Goal: Transaction & Acquisition: Purchase product/service

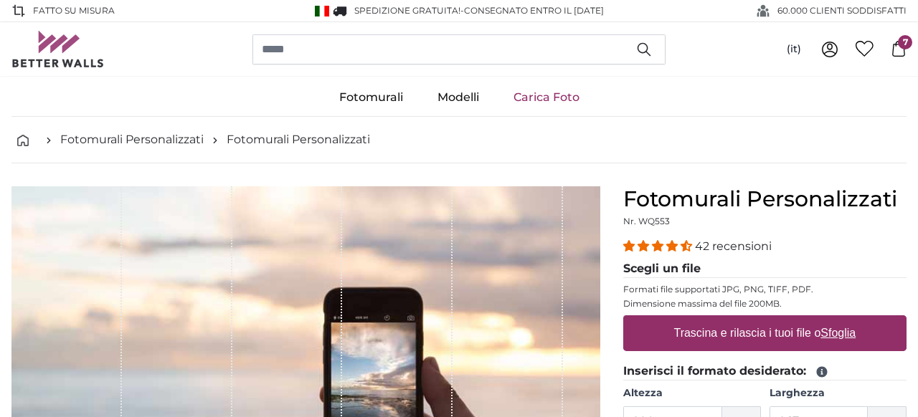
click at [265, 315] on div "1 of 1" at bounding box center [287, 407] width 110 height 442
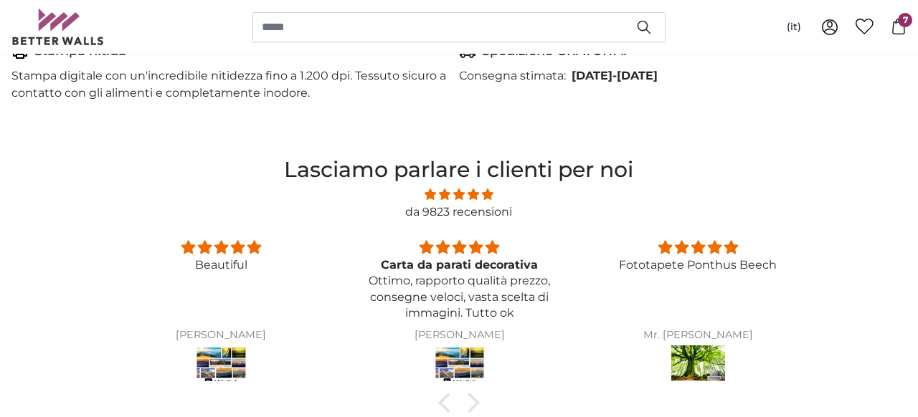
scroll to position [1033, 0]
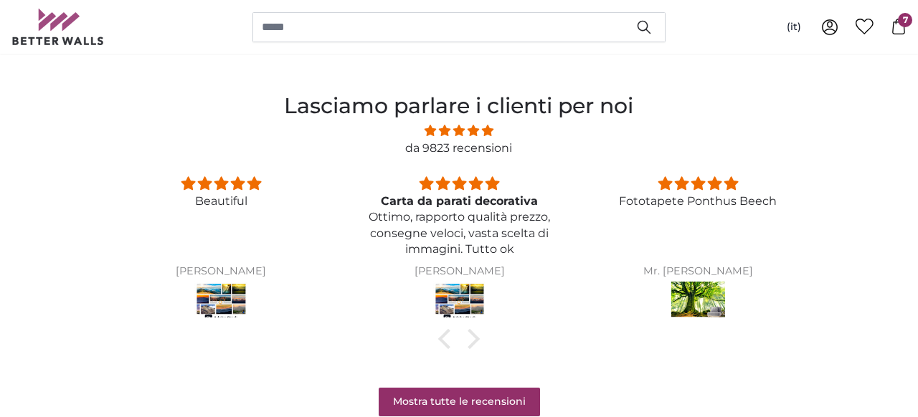
click at [686, 303] on img at bounding box center [698, 302] width 54 height 40
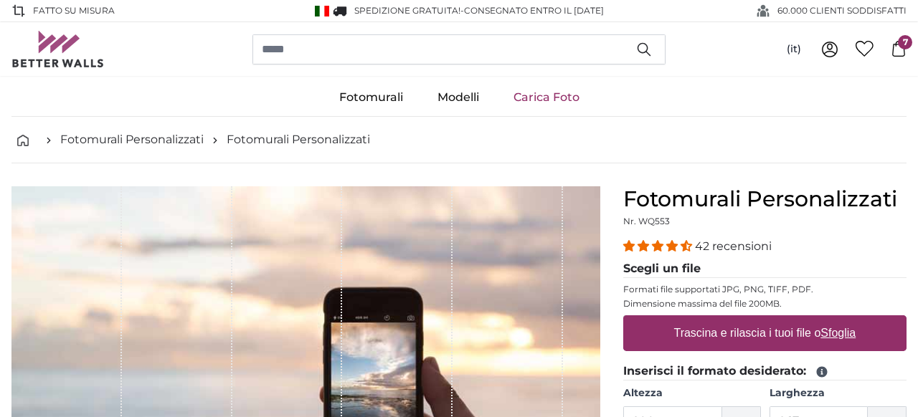
click at [900, 44] on span "7" at bounding box center [905, 42] width 14 height 14
